Goal: Transaction & Acquisition: Book appointment/travel/reservation

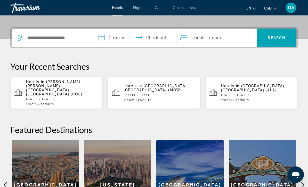
scroll to position [106, 0]
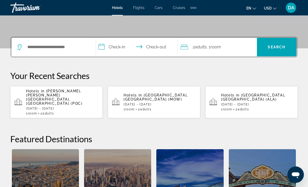
click at [18, 44] on icon "Search widget" at bounding box center [20, 47] width 6 height 6
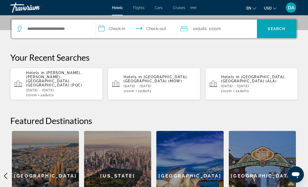
scroll to position [126, 0]
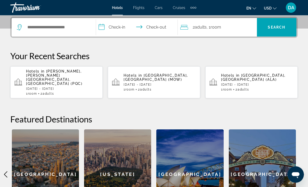
click at [15, 25] on app-destination-search "Search widget" at bounding box center [54, 27] width 84 height 19
click at [18, 25] on icon "Search widget" at bounding box center [20, 28] width 6 height 6
click at [20, 27] on icon "Search widget" at bounding box center [20, 28] width 6 height 6
click at [44, 31] on input "Search hotel destination" at bounding box center [57, 28] width 61 height 8
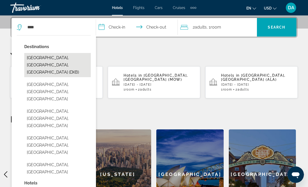
click at [35, 59] on button "[GEOGRAPHIC_DATA], [GEOGRAPHIC_DATA], [GEOGRAPHIC_DATA] (DXB)" at bounding box center [57, 65] width 67 height 24
type input "**********"
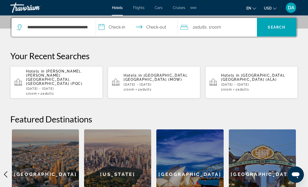
click at [116, 26] on input "**********" at bounding box center [138, 28] width 84 height 20
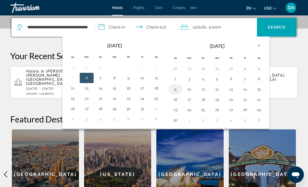
click at [177, 89] on button "9" at bounding box center [175, 89] width 8 height 7
click at [230, 88] on button "13" at bounding box center [231, 89] width 8 height 7
type input "**********"
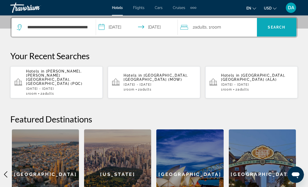
click at [274, 27] on span "Search" at bounding box center [277, 27] width 18 height 4
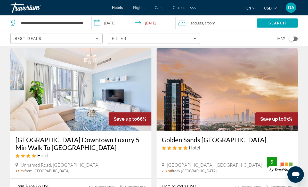
scroll to position [16, 0]
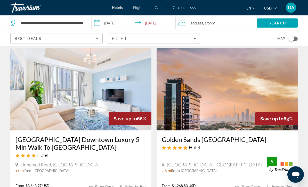
click at [61, 111] on img "Main content" at bounding box center [80, 89] width 141 height 83
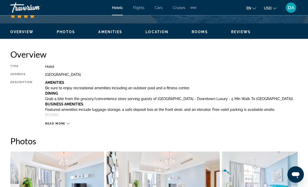
scroll to position [240, 0]
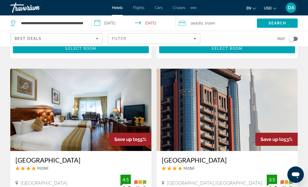
scroll to position [569, 0]
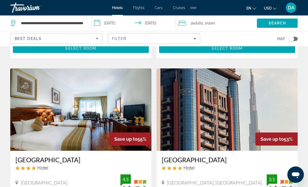
click at [37, 133] on img "Main content" at bounding box center [80, 110] width 141 height 83
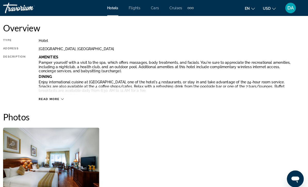
scroll to position [262, 0]
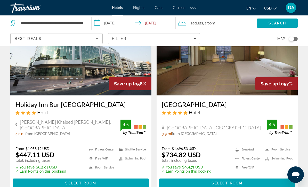
scroll to position [439, 0]
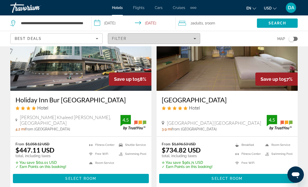
click at [120, 39] on span "Filter" at bounding box center [119, 39] width 15 height 4
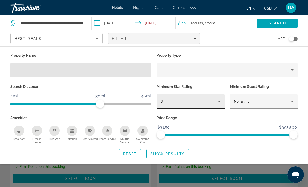
click at [171, 99] on div "3" at bounding box center [189, 102] width 57 height 6
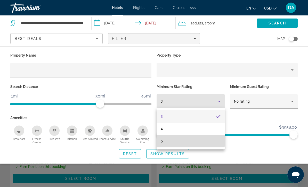
click at [166, 141] on mat-option "5" at bounding box center [191, 141] width 68 height 12
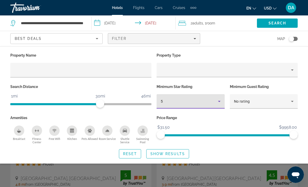
click at [249, 5] on button "en English Español Français Italiano Português русский" at bounding box center [251, 7] width 10 height 7
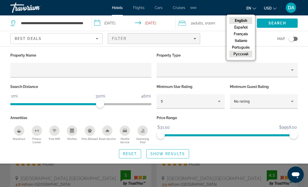
click at [239, 55] on button "русский" at bounding box center [240, 54] width 23 height 7
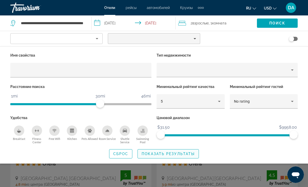
click at [148, 154] on span "Показать результаты" at bounding box center [168, 154] width 53 height 4
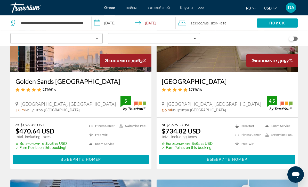
scroll to position [64, 0]
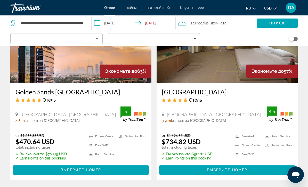
click at [224, 23] on span "Комната" at bounding box center [219, 23] width 14 height 4
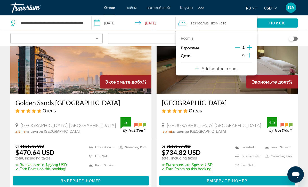
scroll to position [53, 0]
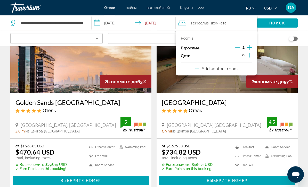
click at [246, 66] on div "Room 1 Взрослые 2 Дети 0 Add another room" at bounding box center [216, 53] width 81 height 45
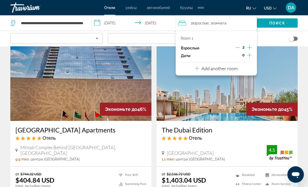
scroll to position [195, 0]
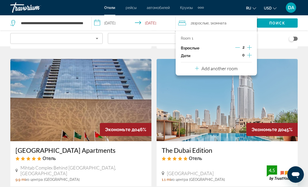
click at [200, 21] on span "Взрослые" at bounding box center [200, 23] width 16 height 4
click at [297, 78] on img "Main content" at bounding box center [227, 100] width 141 height 83
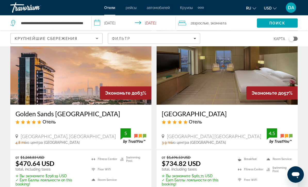
scroll to position [40, 0]
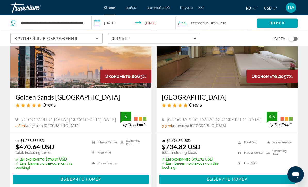
click at [46, 65] on img "Main content" at bounding box center [80, 47] width 141 height 83
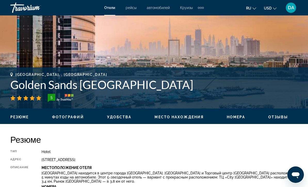
scroll to position [151, 0]
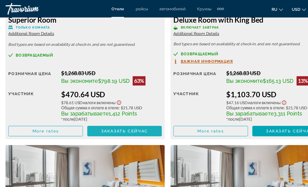
scroll to position [874, 0]
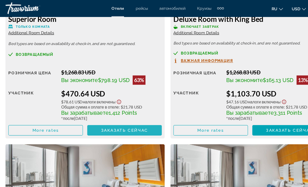
click at [95, 115] on span "Заказать сейчас" at bounding box center [116, 116] width 42 height 4
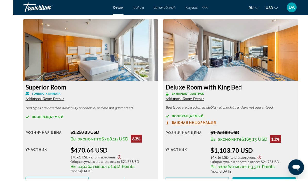
scroll to position [825, 0]
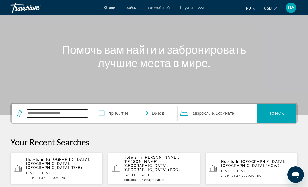
click at [63, 118] on input "Search hotel destination" at bounding box center [57, 114] width 61 height 8
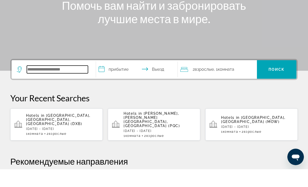
scroll to position [108, 0]
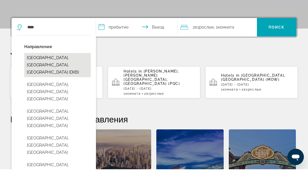
click at [60, 71] on button "[GEOGRAPHIC_DATA], [GEOGRAPHIC_DATA], [GEOGRAPHIC_DATA] (DXB)" at bounding box center [57, 83] width 67 height 24
type input "**********"
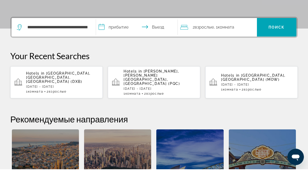
click at [117, 36] on input "**********" at bounding box center [138, 46] width 84 height 20
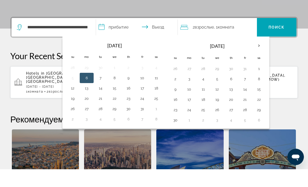
scroll to position [126, 0]
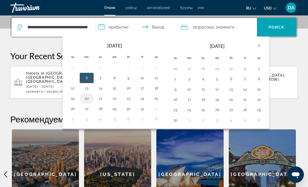
click at [88, 97] on button "20" at bounding box center [87, 98] width 8 height 7
click at [142, 99] on button "24" at bounding box center [142, 98] width 8 height 7
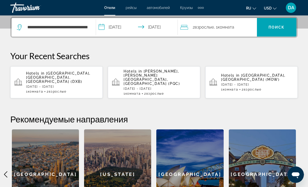
type input "**********"
click at [228, 24] on span ", 1 Комната номера" at bounding box center [224, 27] width 20 height 7
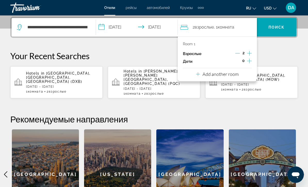
click at [238, 72] on p "Add another room" at bounding box center [220, 74] width 36 height 6
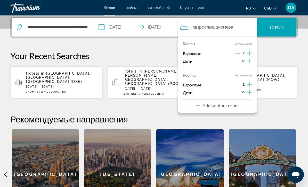
click at [234, 104] on p "Add another room" at bounding box center [220, 106] width 36 height 6
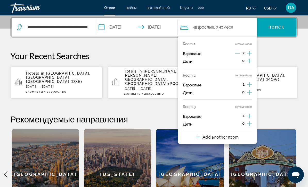
click at [225, 134] on p "Add another room" at bounding box center [220, 137] width 36 height 6
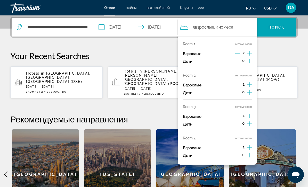
click at [251, 137] on button "remove room" at bounding box center [243, 138] width 17 height 3
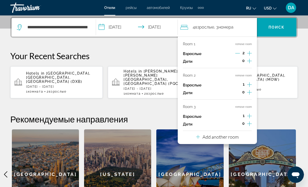
click at [251, 105] on button "remove room" at bounding box center [243, 106] width 17 height 3
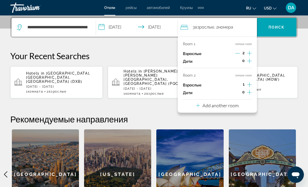
click at [250, 74] on button "remove room" at bounding box center [243, 75] width 17 height 3
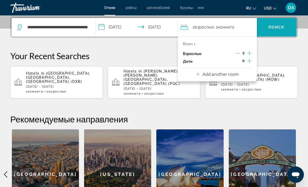
click at [289, 27] on span "Search" at bounding box center [276, 27] width 39 height 12
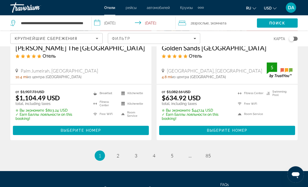
scroll to position [1112, 0]
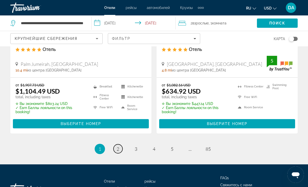
click at [121, 145] on link "page 2" at bounding box center [117, 149] width 9 height 9
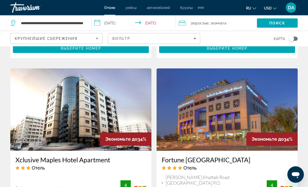
scroll to position [582, 0]
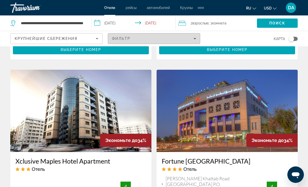
click at [192, 36] on span "Filters" at bounding box center [154, 38] width 92 height 12
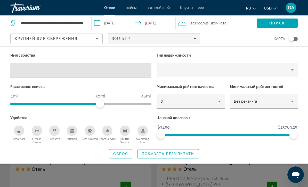
click at [298, 170] on div "Search widget" at bounding box center [154, 132] width 308 height 110
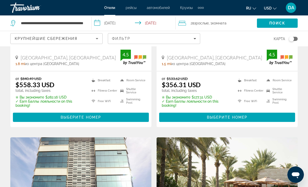
scroll to position [916, 0]
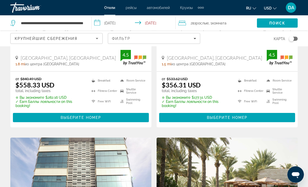
click at [132, 7] on span "рейсы" at bounding box center [131, 8] width 11 height 4
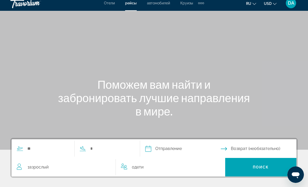
scroll to position [6, 0]
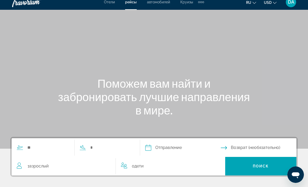
click at [165, 1] on span "автомобилей" at bounding box center [158, 2] width 23 height 4
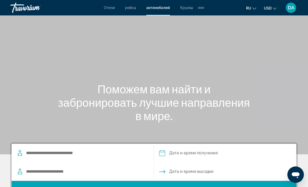
click at [185, 9] on span "Круизы" at bounding box center [186, 8] width 13 height 4
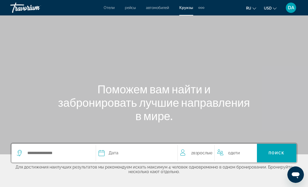
click at [204, 10] on div "Extra navigation items" at bounding box center [201, 8] width 6 height 8
click at [195, 19] on span "деятельность" at bounding box center [188, 17] width 23 height 4
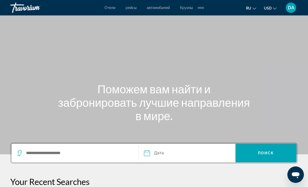
click at [133, 10] on span "рейсы" at bounding box center [131, 8] width 11 height 4
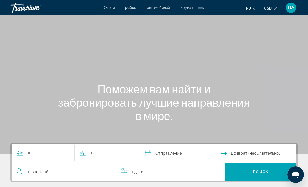
click at [113, 7] on span "Отели" at bounding box center [109, 8] width 11 height 4
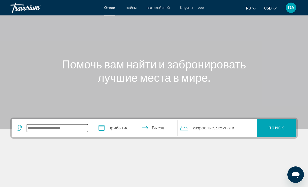
click at [62, 125] on input "Search hotel destination" at bounding box center [57, 129] width 61 height 8
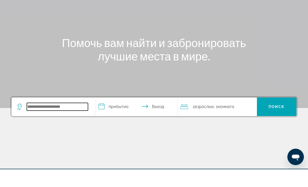
scroll to position [57, 0]
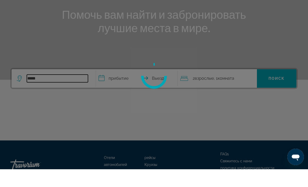
type input "******"
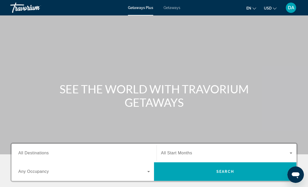
click at [243, 160] on div "Search widget" at bounding box center [226, 153] width 131 height 14
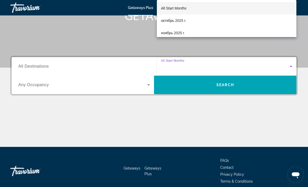
scroll to position [110, 0]
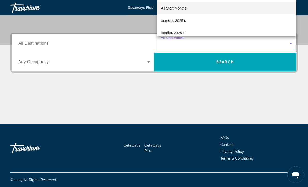
click at [270, 56] on div at bounding box center [154, 93] width 308 height 187
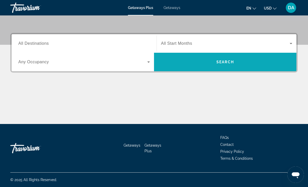
click at [267, 65] on span "Search" at bounding box center [225, 62] width 142 height 12
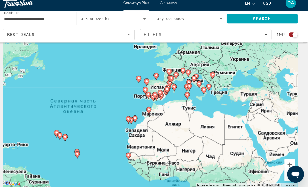
scroll to position [19, 0]
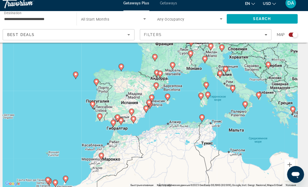
type input "**********"
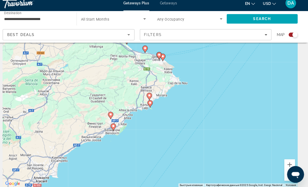
click at [151, 97] on gmp-advanced-marker "Main content" at bounding box center [153, 99] width 5 height 8
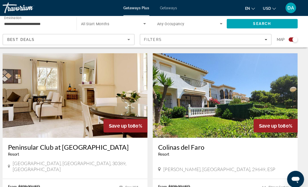
scroll to position [355, 0]
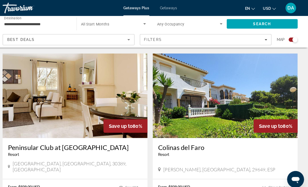
click at [100, 101] on img "Main content" at bounding box center [80, 93] width 141 height 83
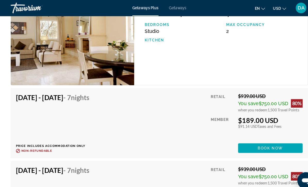
scroll to position [1009, 0]
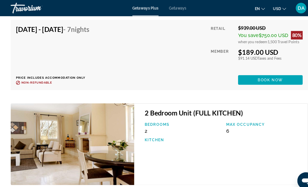
click at [249, 127] on div "Bedrooms 2 Max Occupancy 6 Kitchen" at bounding box center [216, 130] width 158 height 24
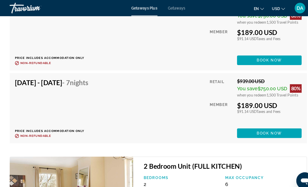
scroll to position [1163, 0]
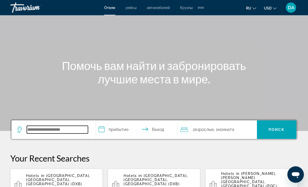
click at [61, 130] on input "Search hotel destination" at bounding box center [57, 130] width 61 height 8
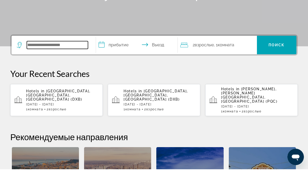
scroll to position [108, 0]
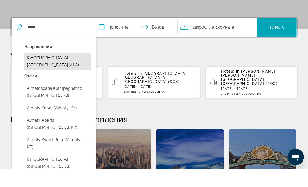
click at [63, 71] on button "[GEOGRAPHIC_DATA], [GEOGRAPHIC_DATA] (ALA)" at bounding box center [57, 79] width 67 height 17
type input "**********"
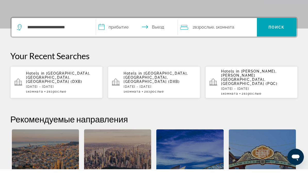
click at [128, 36] on input "**********" at bounding box center [138, 46] width 84 height 20
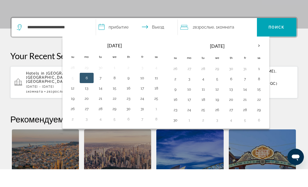
scroll to position [126, 0]
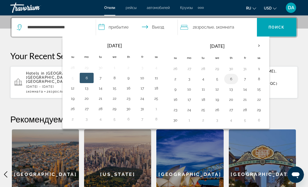
click at [234, 80] on button "6" at bounding box center [231, 79] width 8 height 7
click at [232, 100] on button "20" at bounding box center [231, 99] width 8 height 7
type input "**********"
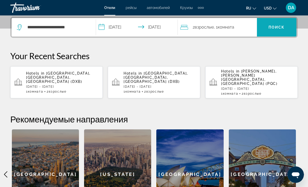
click at [283, 28] on span "Поиск" at bounding box center [276, 27] width 16 height 4
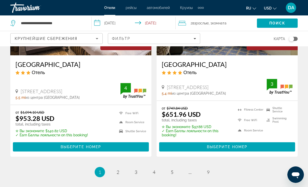
scroll to position [1102, 0]
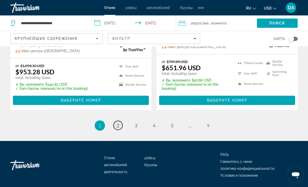
click at [117, 128] on span "2" at bounding box center [118, 126] width 3 height 6
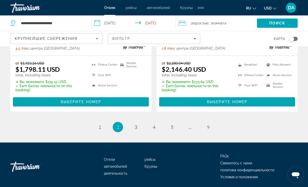
scroll to position [1112, 0]
click at [134, 131] on link "page 3" at bounding box center [136, 127] width 9 height 9
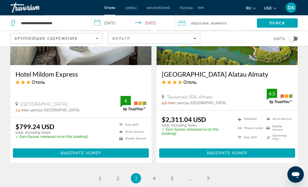
scroll to position [1051, 0]
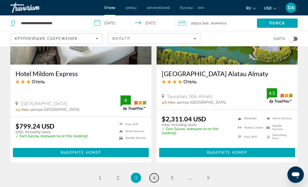
click at [152, 181] on link "page 4" at bounding box center [154, 178] width 9 height 9
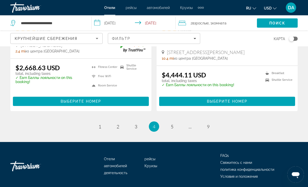
scroll to position [1085, 0]
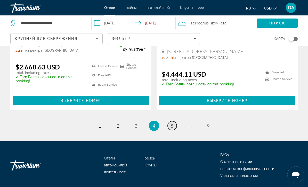
click at [172, 123] on span "5" at bounding box center [172, 126] width 3 height 6
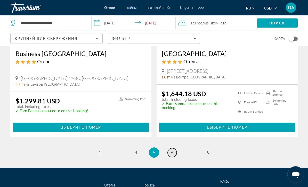
scroll to position [1070, 0]
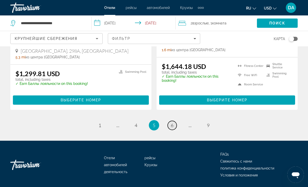
click at [171, 129] on link "page 6" at bounding box center [172, 125] width 9 height 9
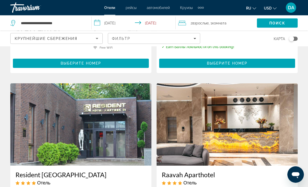
scroll to position [357, 0]
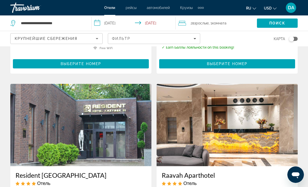
click at [218, 24] on span "Комната" at bounding box center [219, 23] width 14 height 4
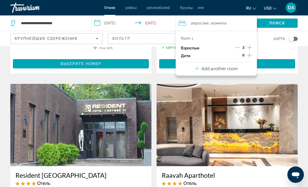
click at [250, 69] on div "Room 1 Взрослые 2 Дети 0 Add another room" at bounding box center [216, 53] width 81 height 45
click at [243, 67] on div "Room 1 Взрослые 2 Дети 0 Add another room" at bounding box center [216, 53] width 81 height 45
click at [237, 68] on p "Add another room" at bounding box center [219, 69] width 36 height 6
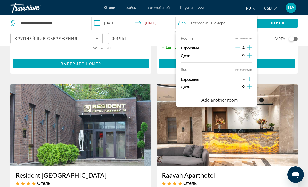
click at [231, 102] on button "Add another room" at bounding box center [216, 99] width 43 height 11
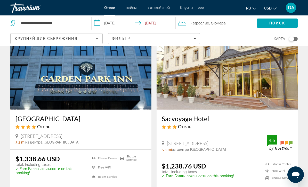
scroll to position [37, 0]
